Goal: Navigation & Orientation: Find specific page/section

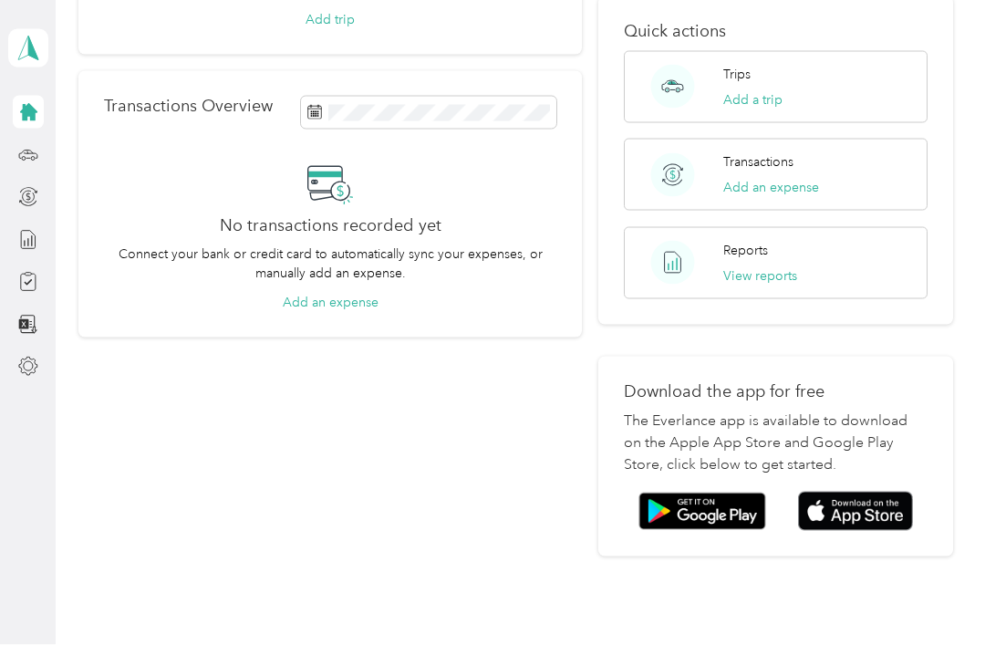
scroll to position [58, 0]
click at [898, 492] on img at bounding box center [855, 511] width 115 height 39
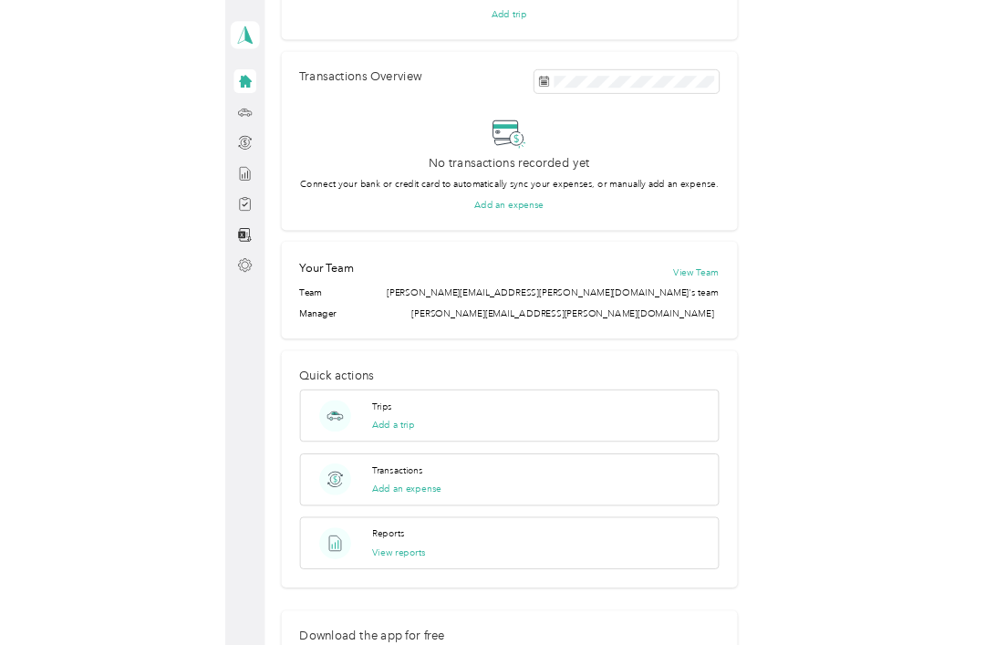
scroll to position [58, 0]
